Goal: Task Accomplishment & Management: Use online tool/utility

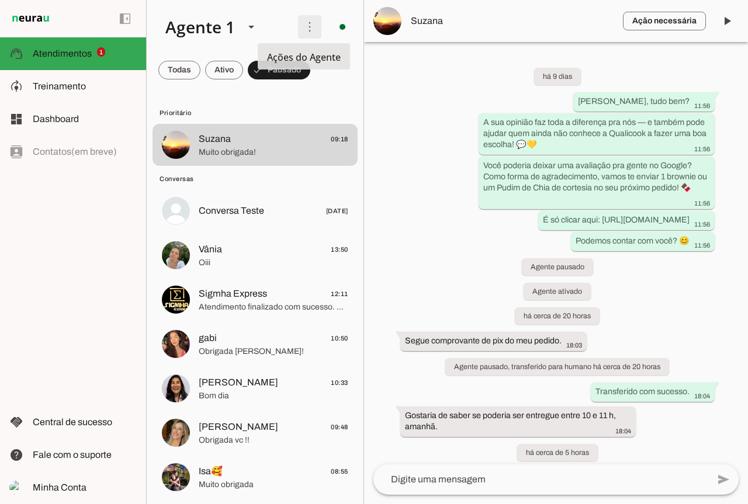
scroll to position [120, 0]
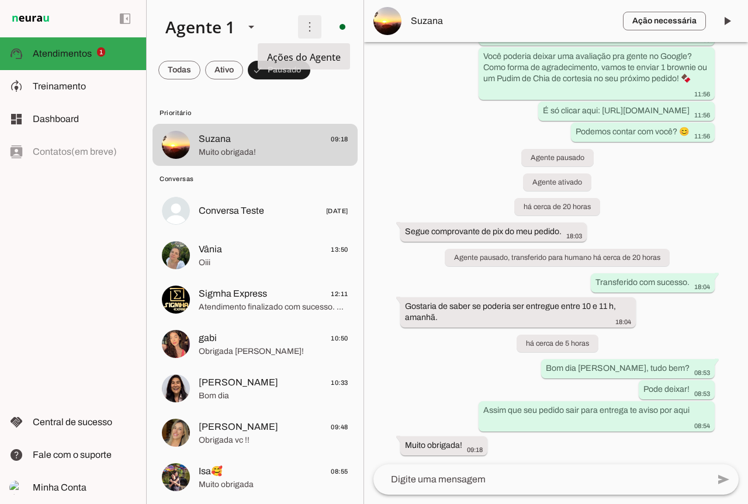
click at [310, 16] on span at bounding box center [310, 27] width 28 height 28
click at [0, 0] on slot "Ativar chats em massa" at bounding box center [0, 0] width 0 height 0
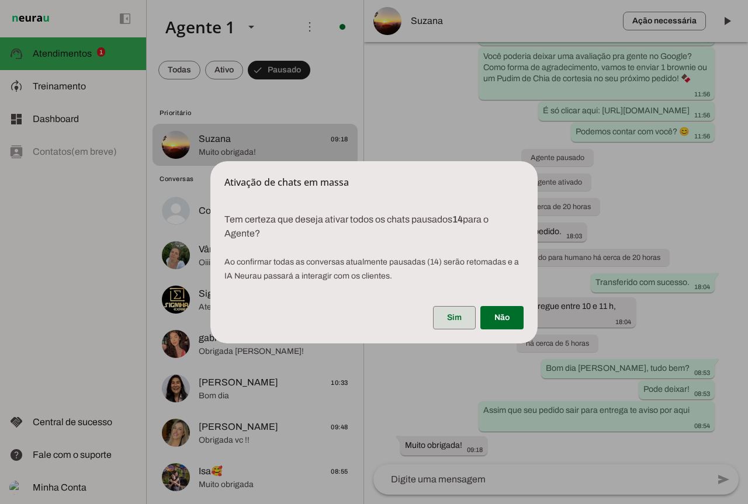
click at [435, 318] on span at bounding box center [454, 318] width 43 height 28
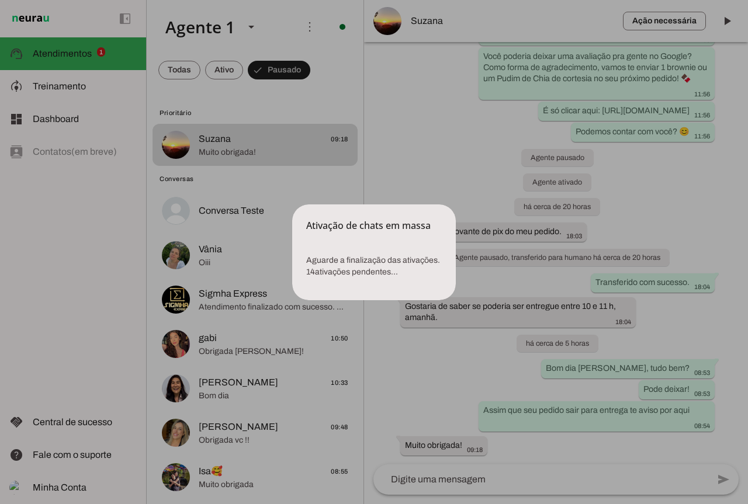
click at [456, 300] on dialog "Ativação de chats [PERSON_NAME] Aguarde a finalização das ativações. 14 ativa…" at bounding box center [374, 253] width 164 height 96
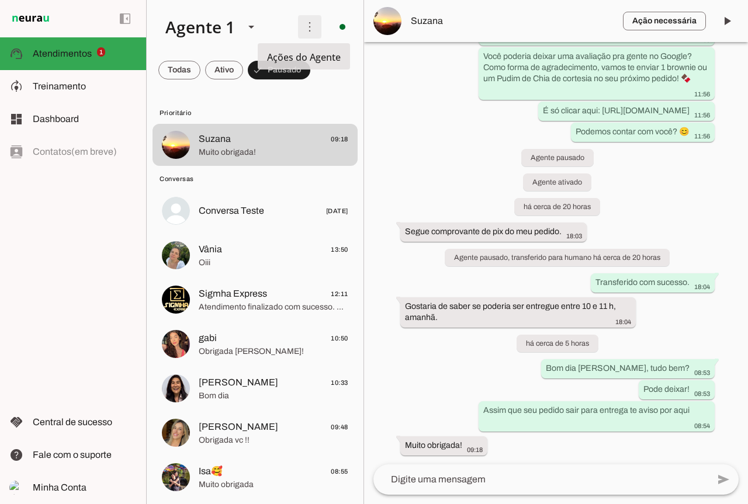
click at [307, 30] on span at bounding box center [310, 27] width 28 height 28
click at [0, 0] on slot "Ativar chats em massa" at bounding box center [0, 0] width 0 height 0
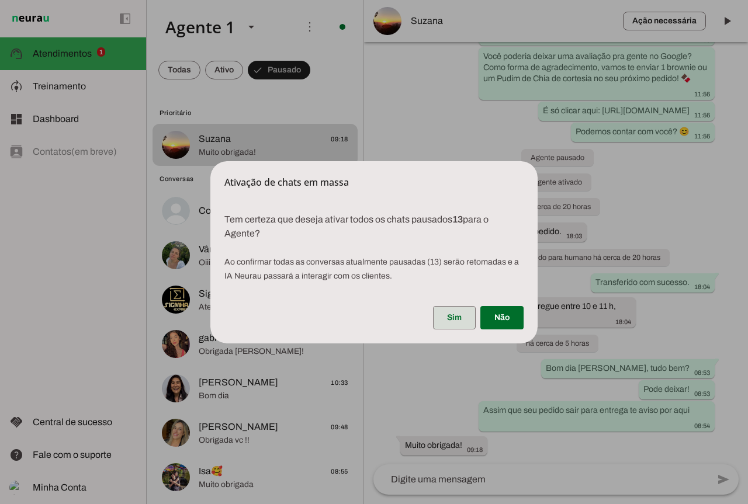
click at [464, 313] on span at bounding box center [454, 318] width 43 height 28
